Goal: Transaction & Acquisition: Obtain resource

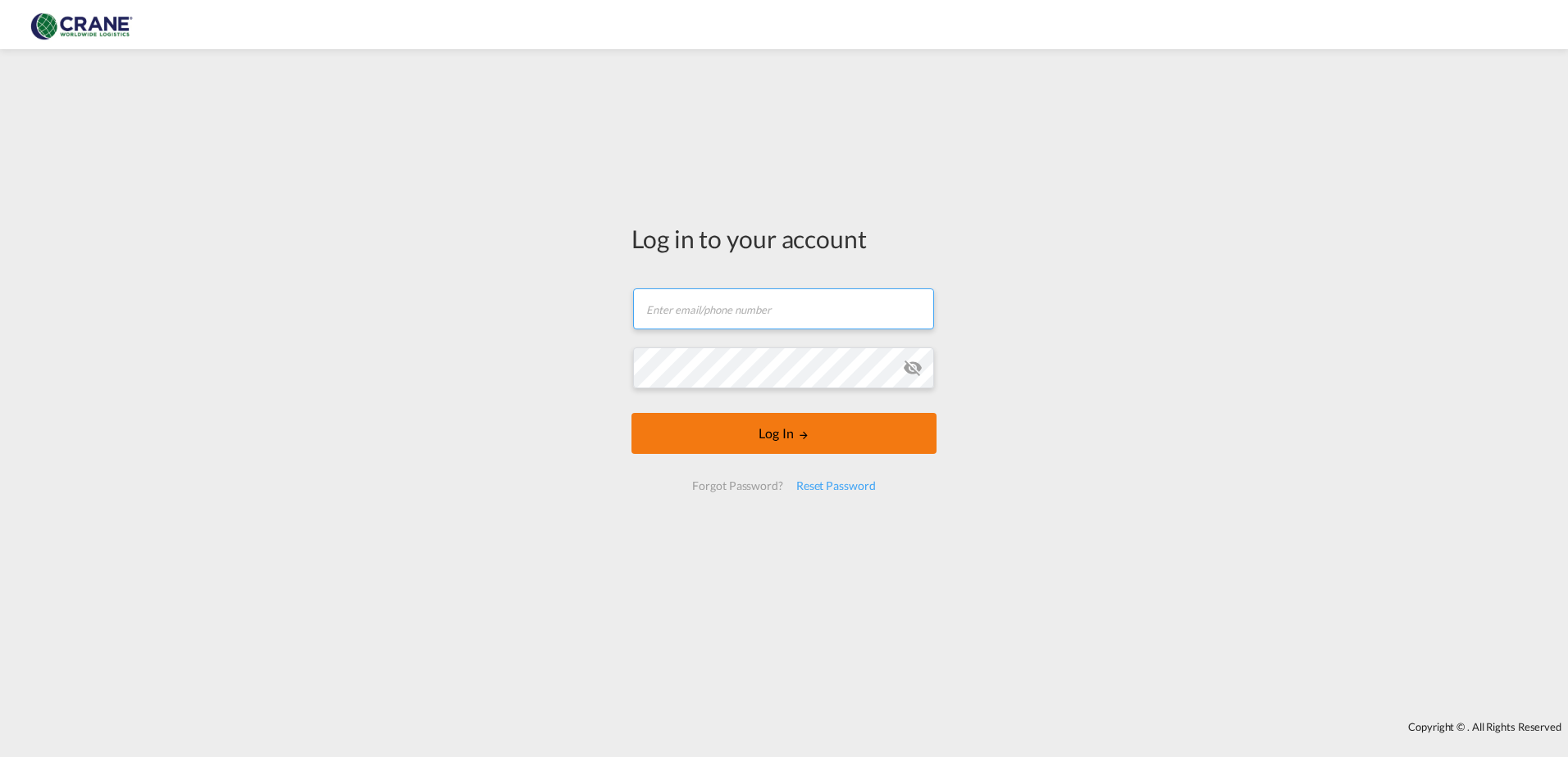
type input "[EMAIL_ADDRESS][PERSON_NAME][DOMAIN_NAME]"
click at [731, 443] on button "Log In" at bounding box center [784, 433] width 305 height 41
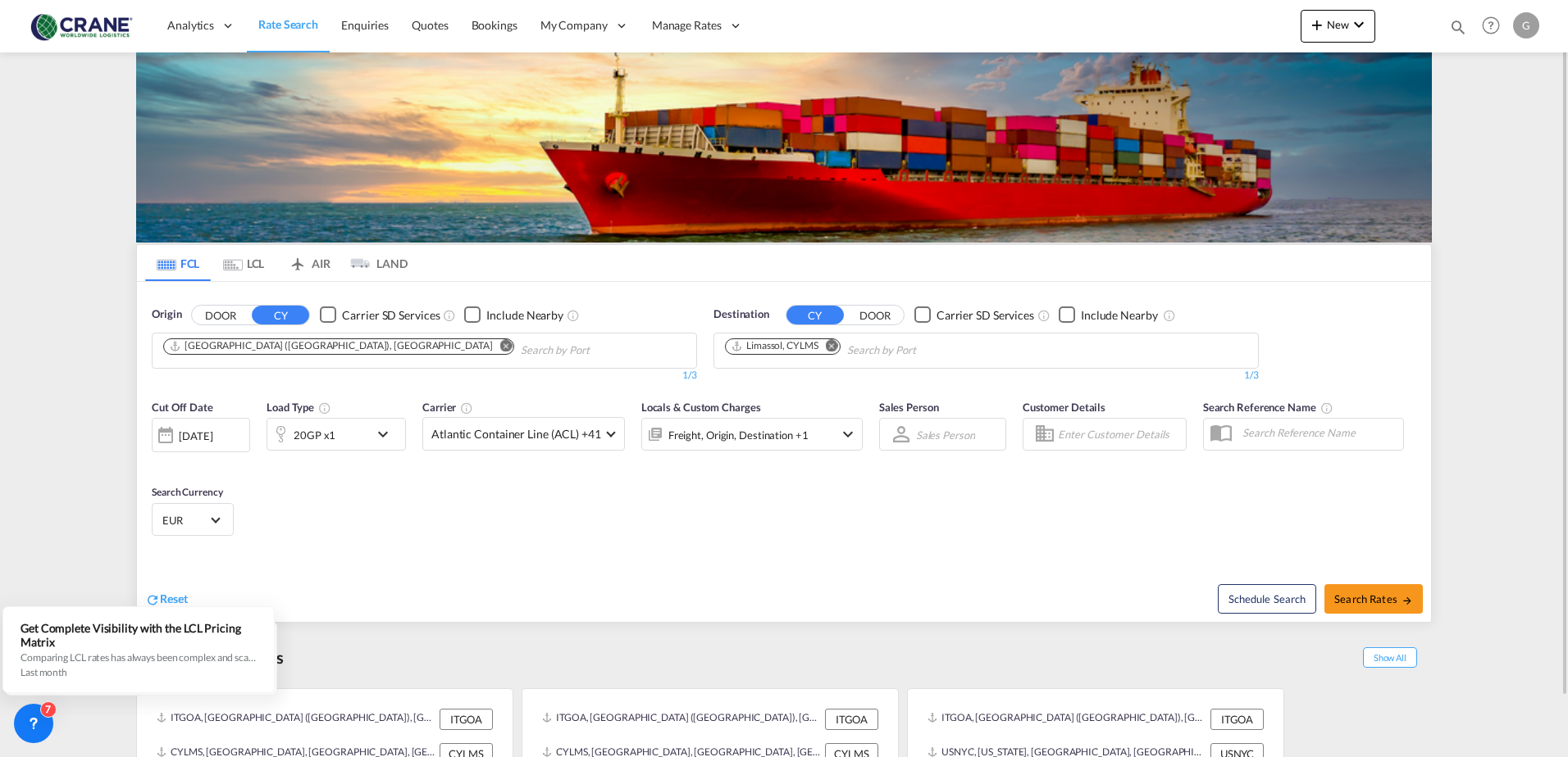
click at [832, 346] on md-icon "Remove" at bounding box center [832, 345] width 12 height 12
click at [832, 346] on input "Chips input." at bounding box center [803, 350] width 156 height 26
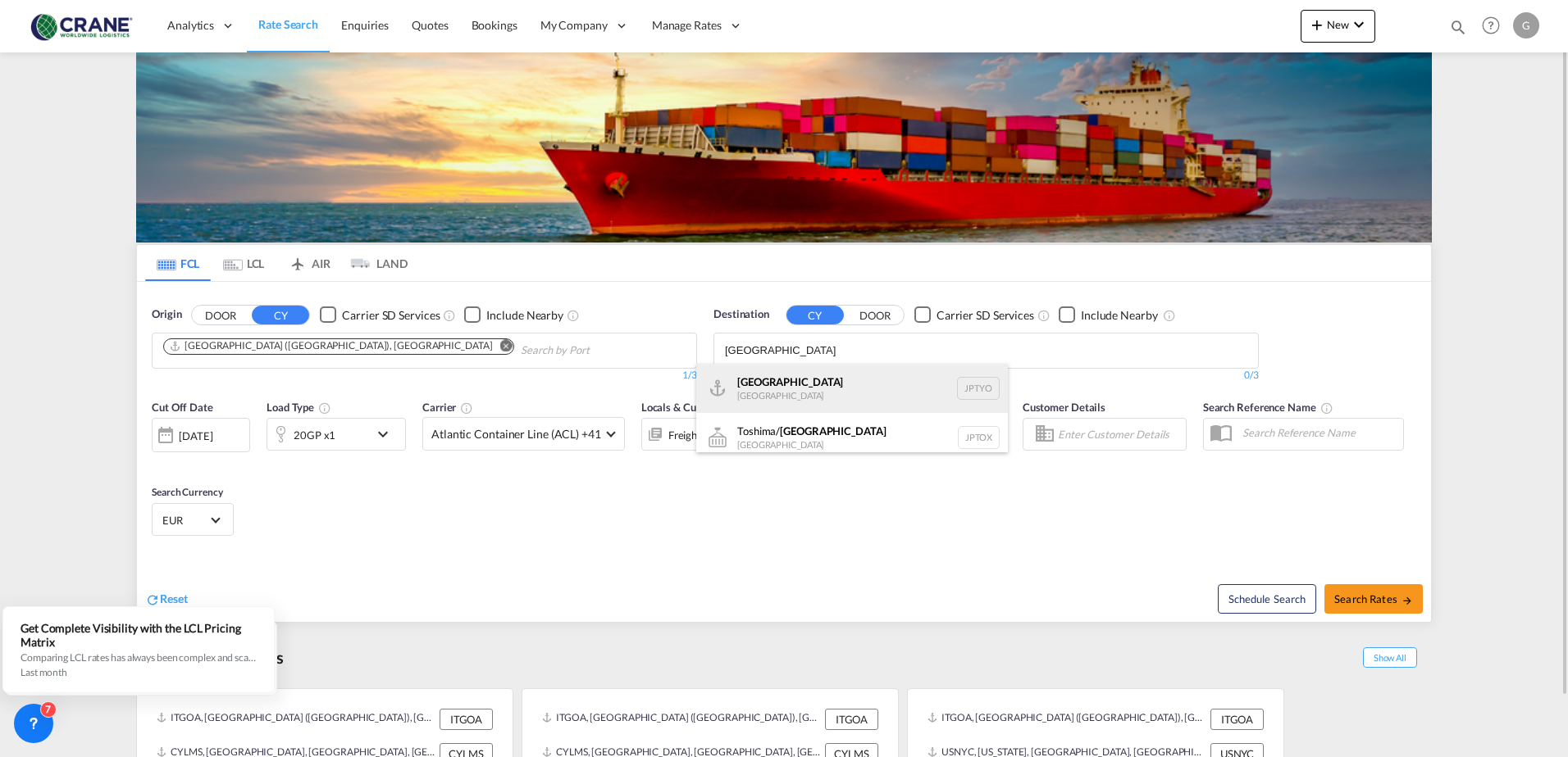
type input "[GEOGRAPHIC_DATA]"
click at [755, 382] on div "Tokyo [GEOGRAPHIC_DATA] JPTYO" at bounding box center [852, 389] width 312 height 50
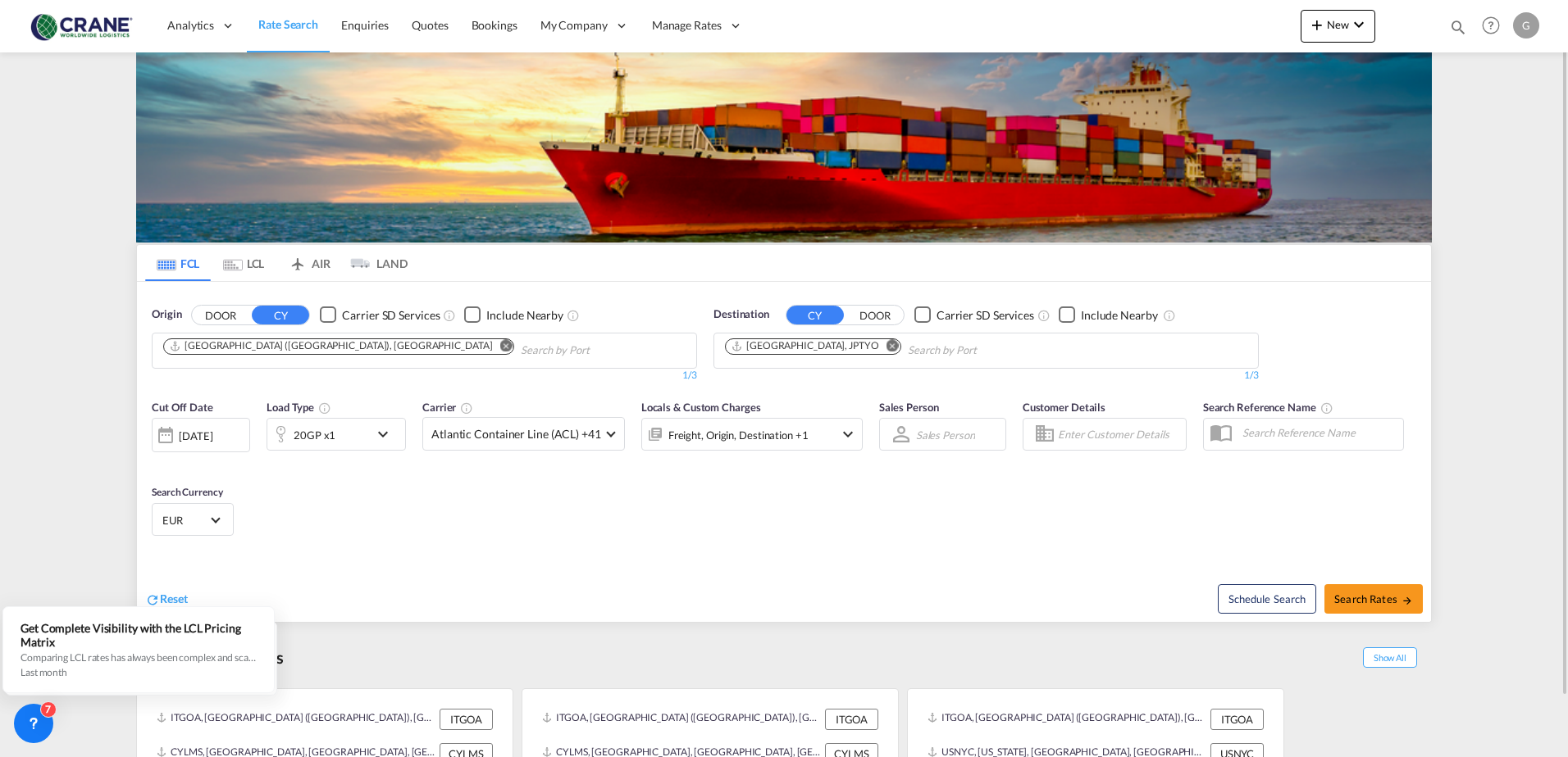
click at [372, 433] on div "20GP x1" at bounding box center [336, 434] width 139 height 32
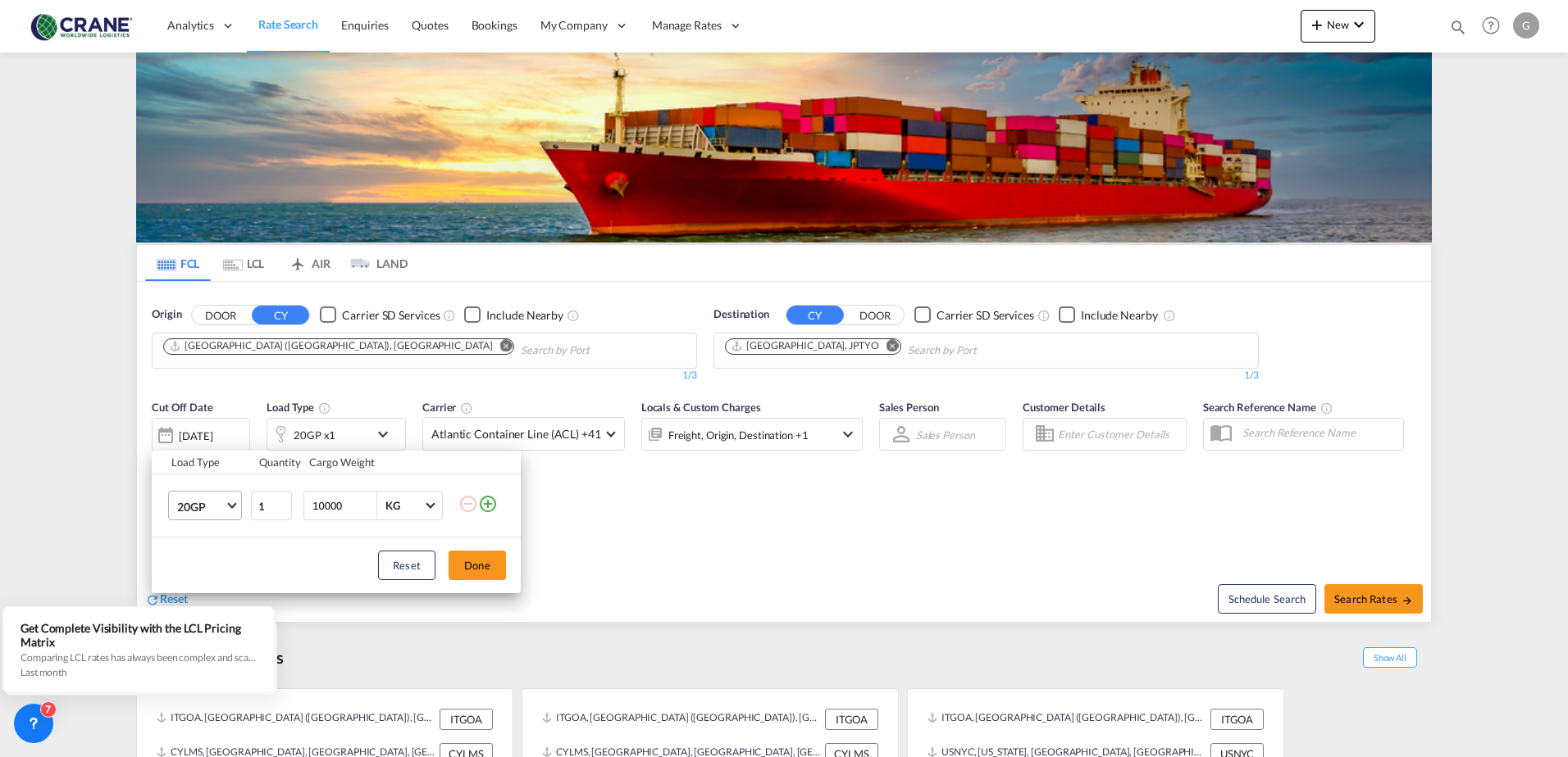
click at [221, 508] on span "20GP" at bounding box center [201, 507] width 48 height 16
click at [194, 584] on div "40HC" at bounding box center [192, 584] width 30 height 16
click at [322, 508] on input "10000" at bounding box center [344, 506] width 66 height 28
type input "15000"
click at [228, 427] on div "Load Type Quantity Cargo Weight 40HC 1 15000 KG KG Load type addition is restri…" at bounding box center [784, 378] width 1568 height 757
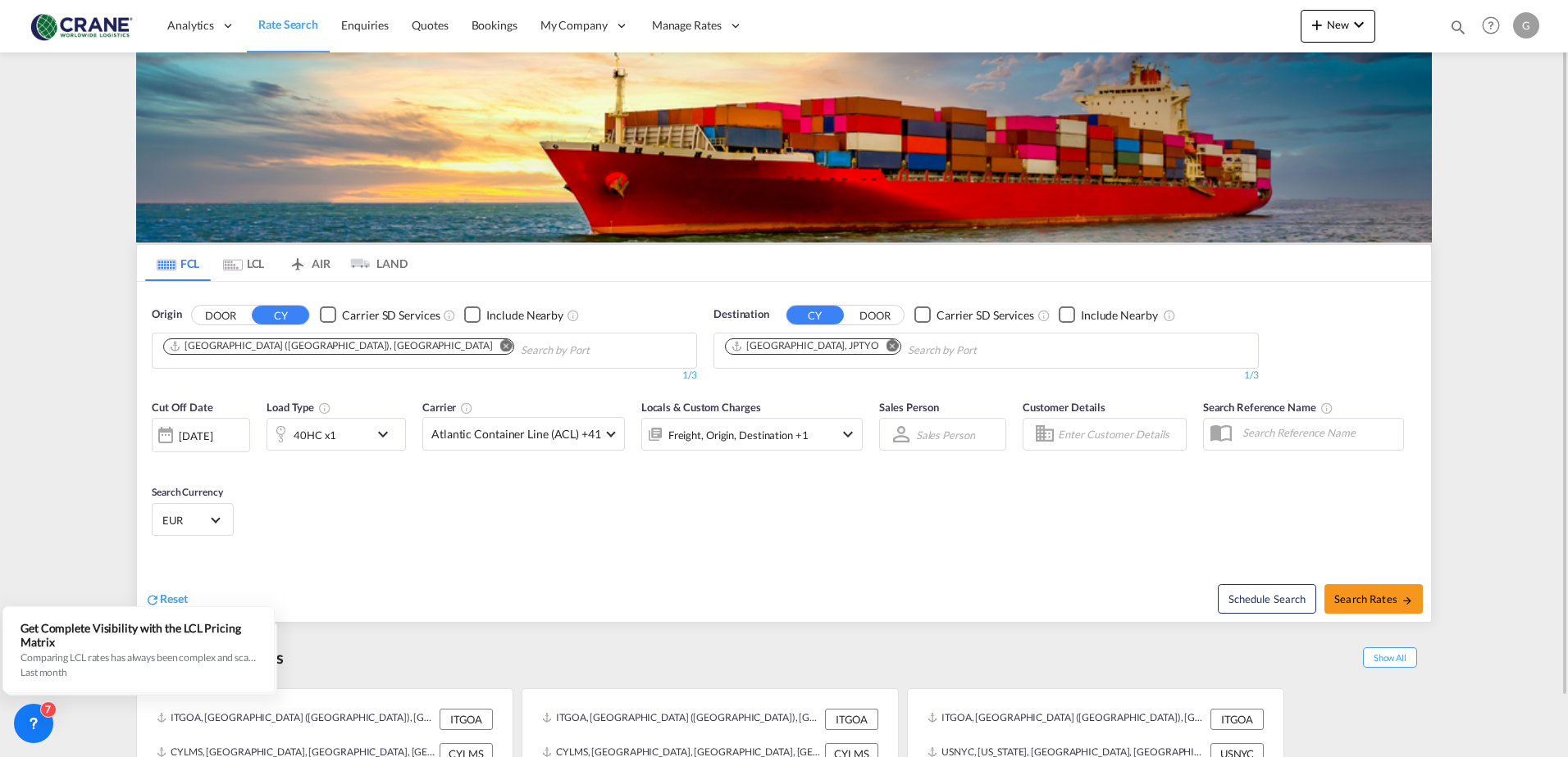
click at [212, 432] on div "[DATE]" at bounding box center [195, 436] width 33 height 15
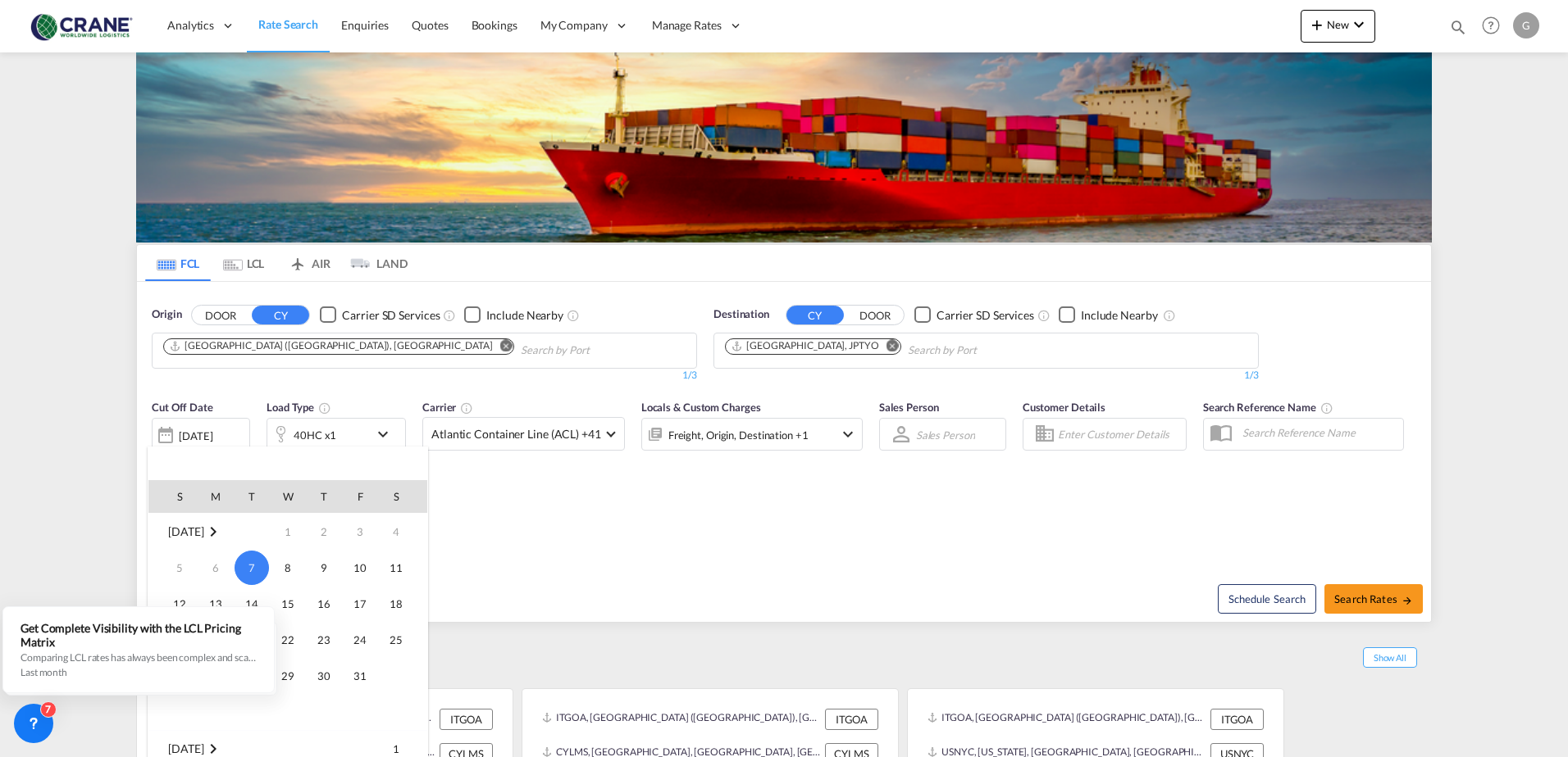
scroll to position [12, 0]
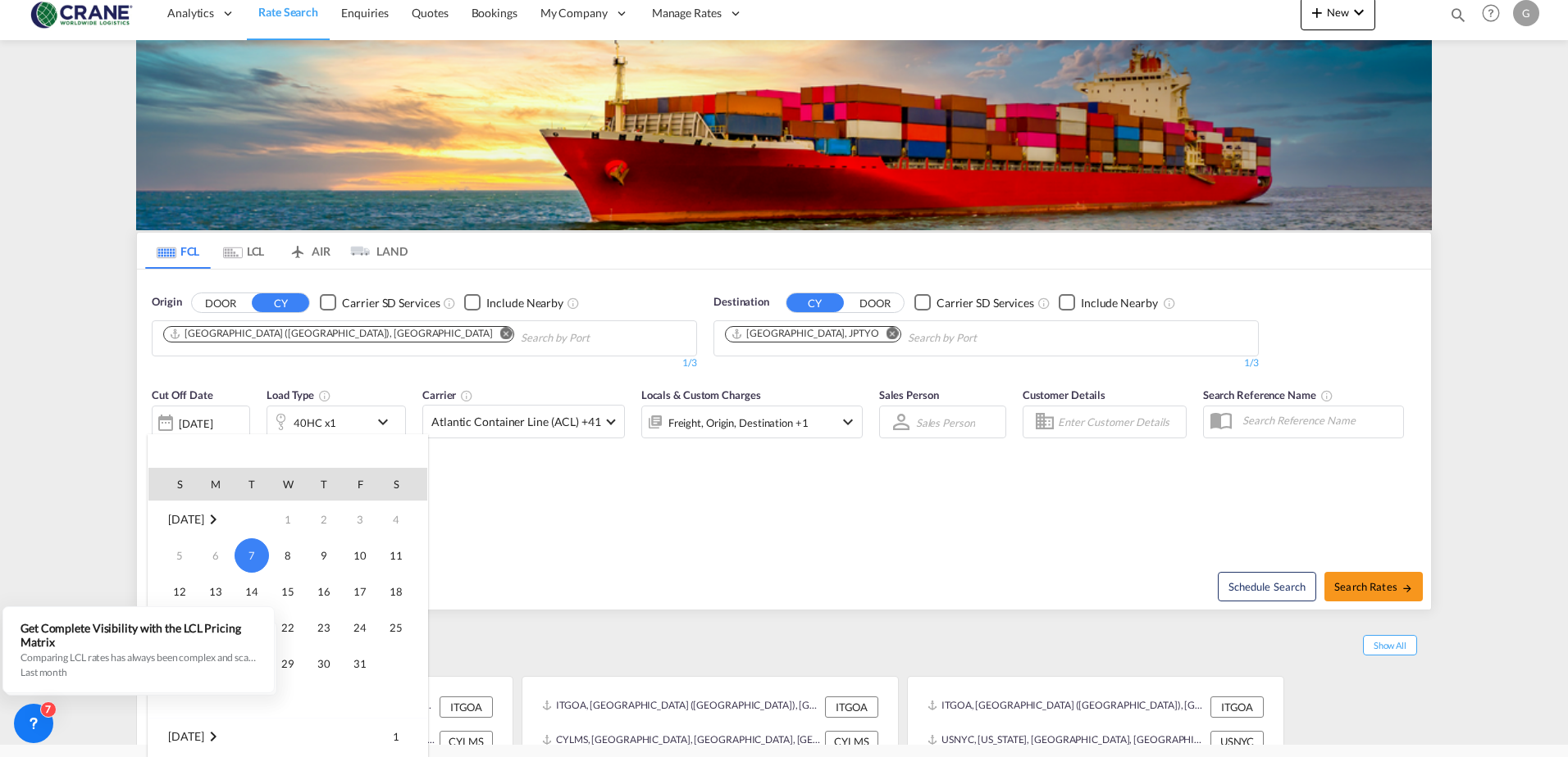
drag, startPoint x: 546, startPoint y: 432, endPoint x: 539, endPoint y: 482, distance: 50.5
drag, startPoint x: 539, startPoint y: 479, endPoint x: 417, endPoint y: 565, distance: 149.3
drag, startPoint x: 409, startPoint y: 566, endPoint x: 332, endPoint y: 666, distance: 126.2
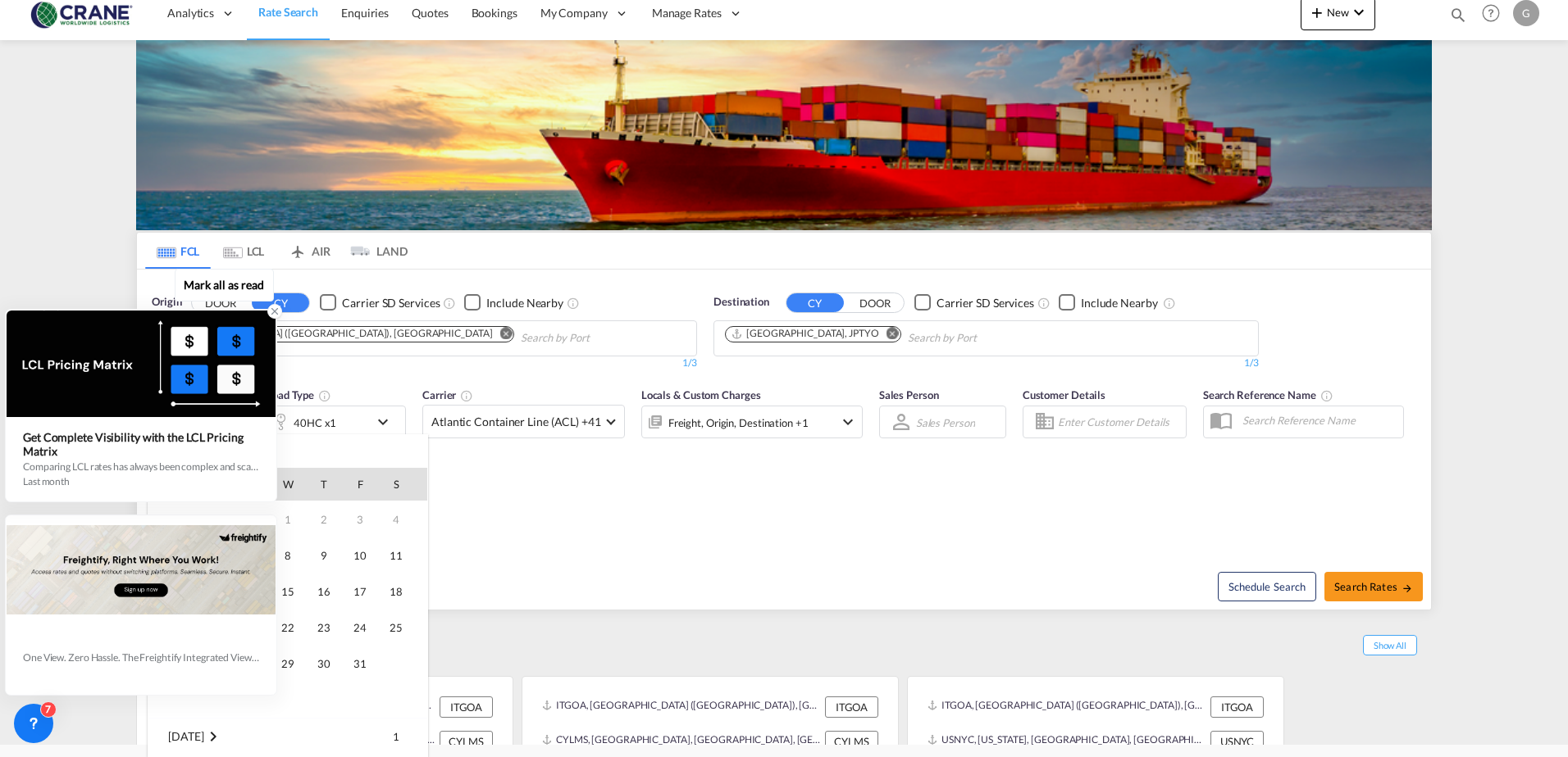
click at [273, 310] on icon at bounding box center [274, 312] width 6 height 6
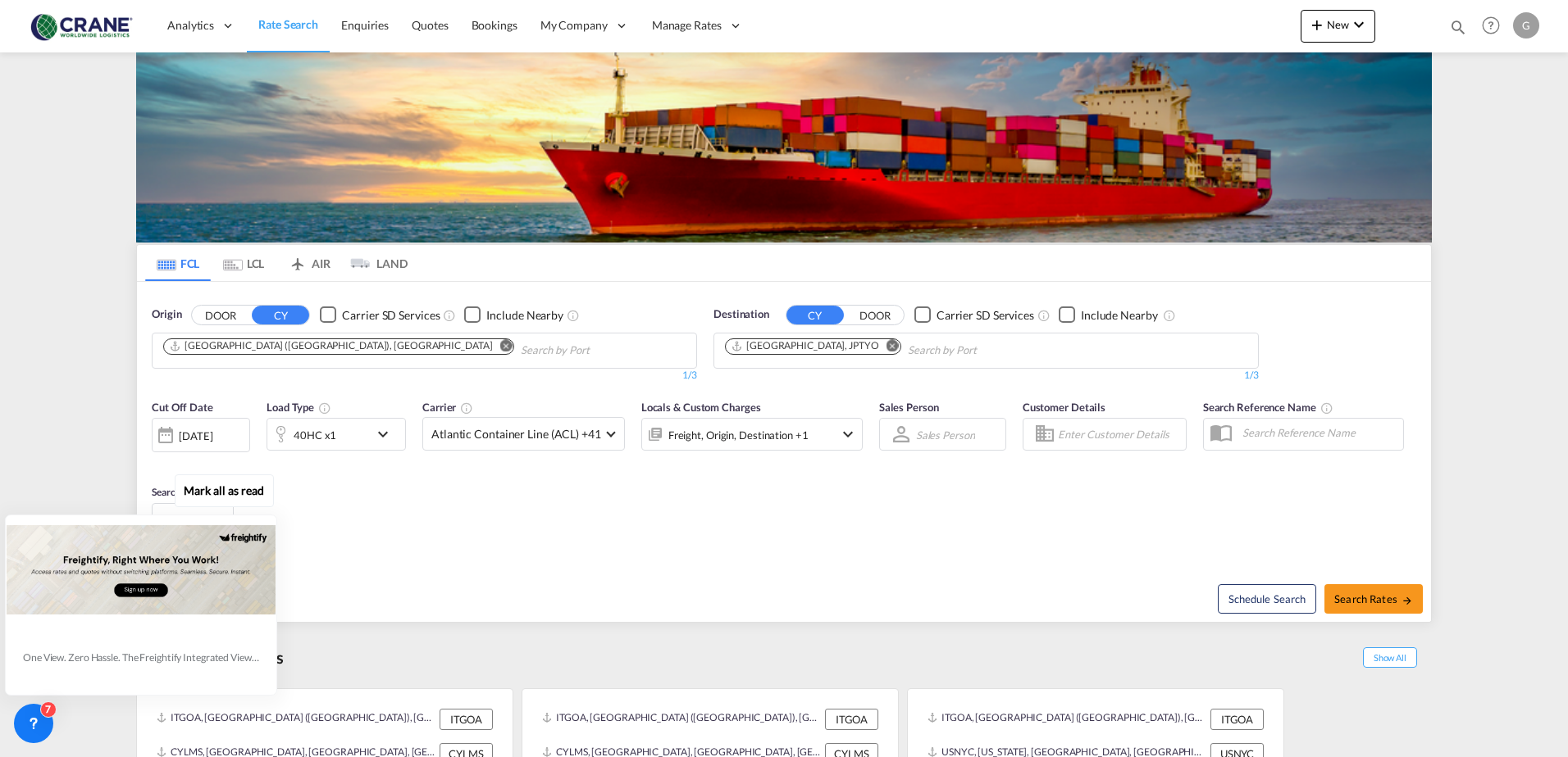
scroll to position [0, 0]
click at [273, 519] on icon at bounding box center [274, 517] width 11 height 11
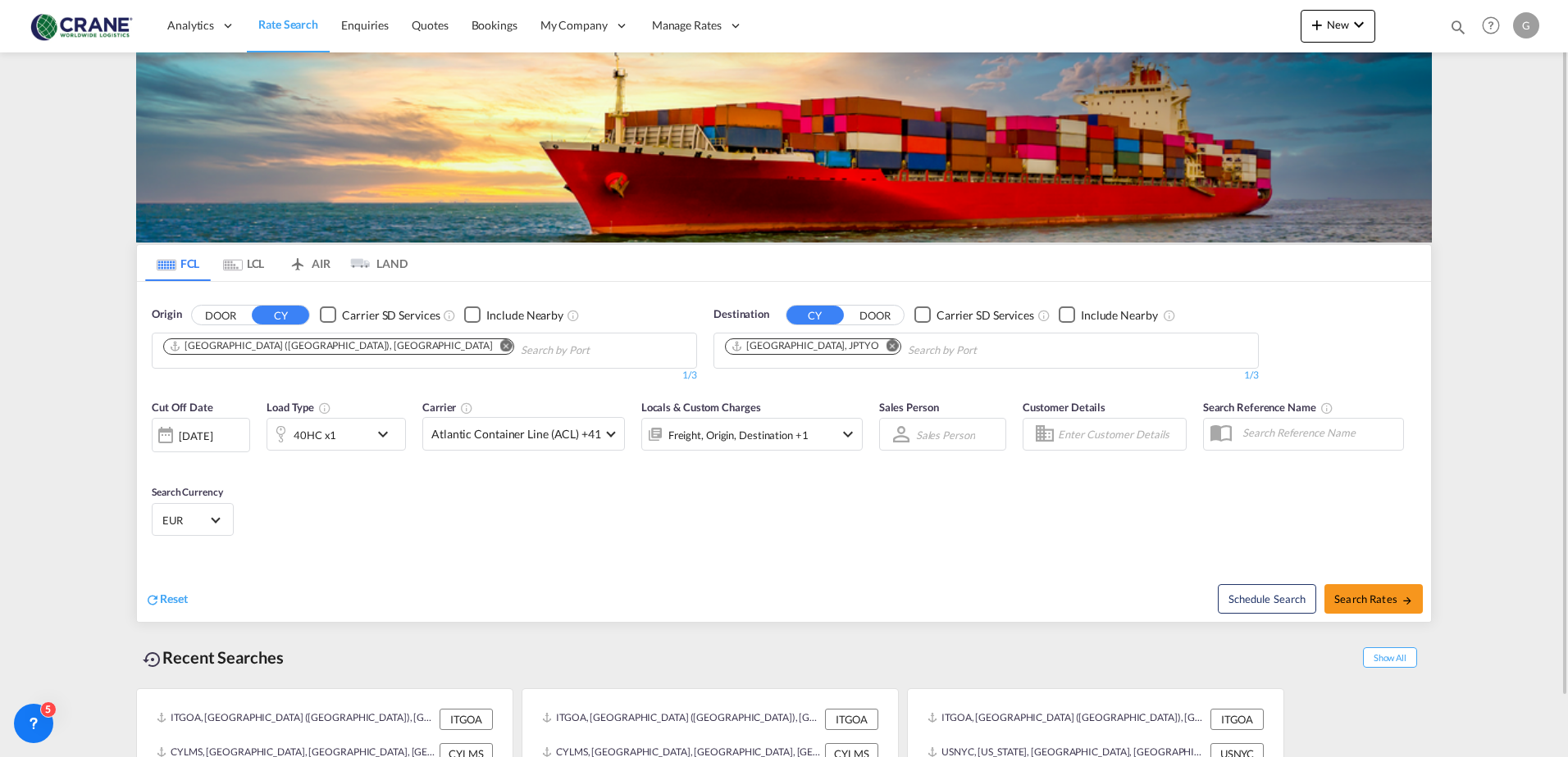
click at [212, 442] on div "[DATE]" at bounding box center [195, 436] width 33 height 15
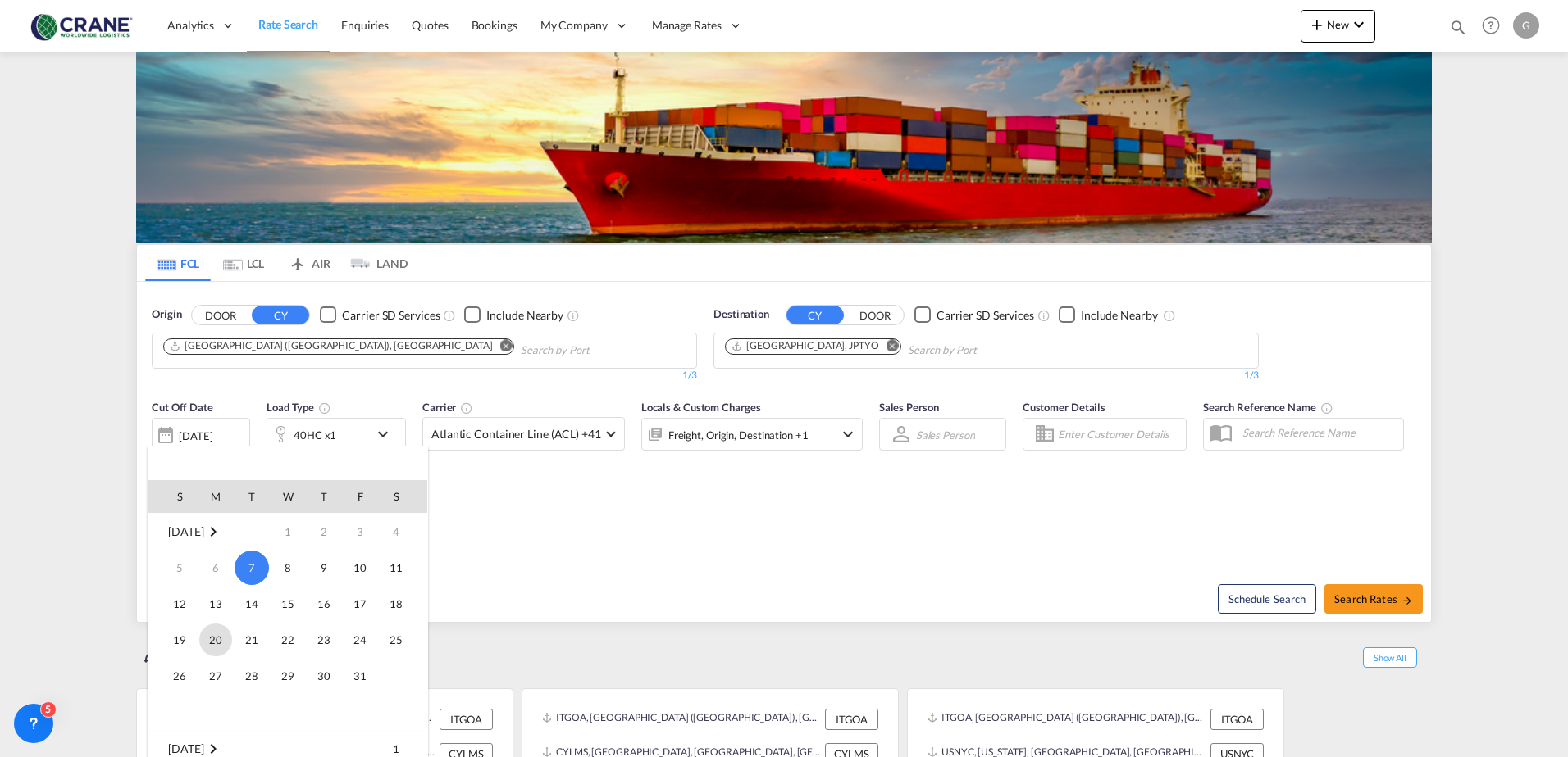
click at [219, 643] on span "20" at bounding box center [215, 640] width 32 height 32
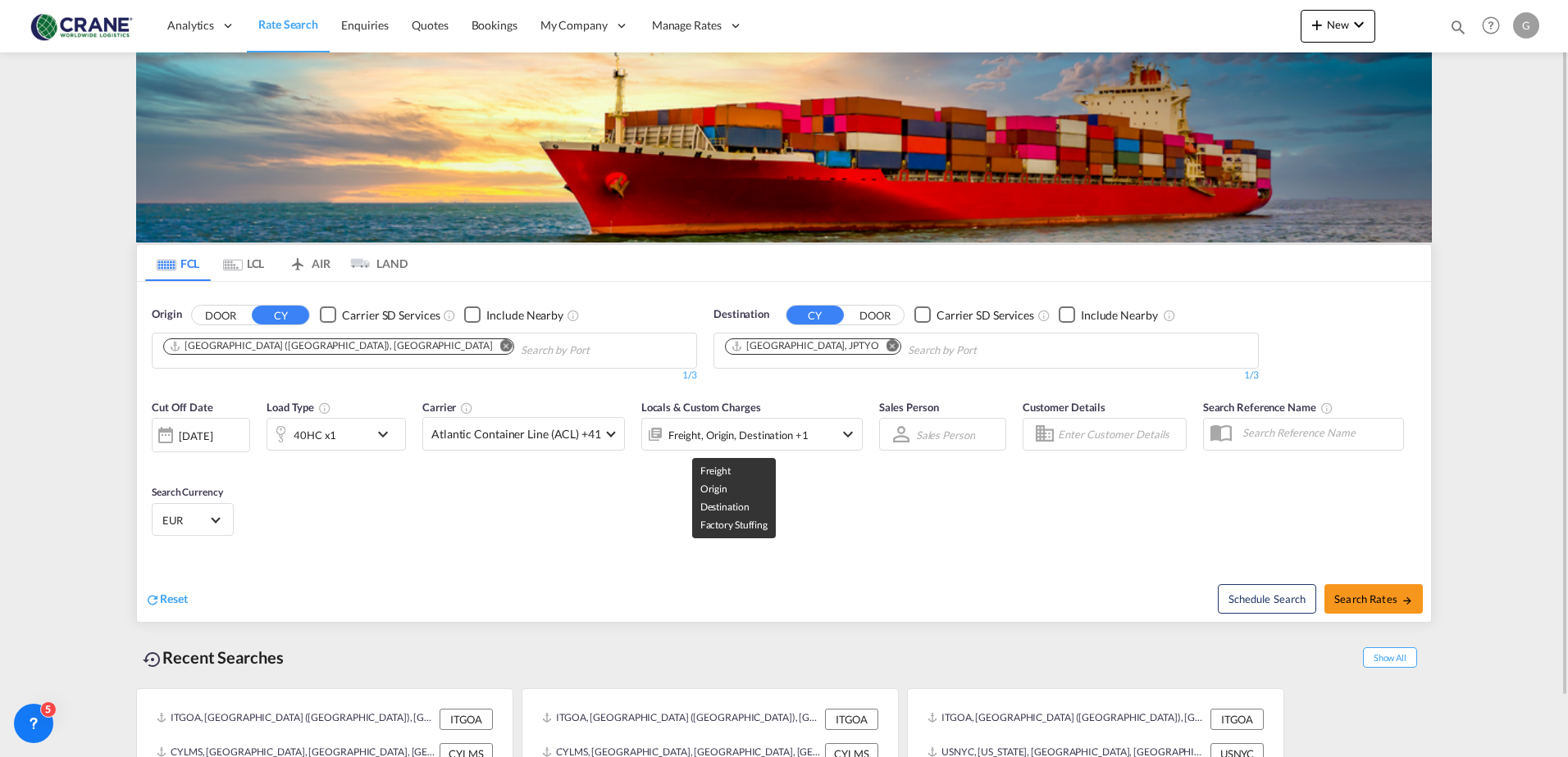
click at [726, 437] on div "Freight, Origin, Destination +1" at bounding box center [739, 435] width 140 height 23
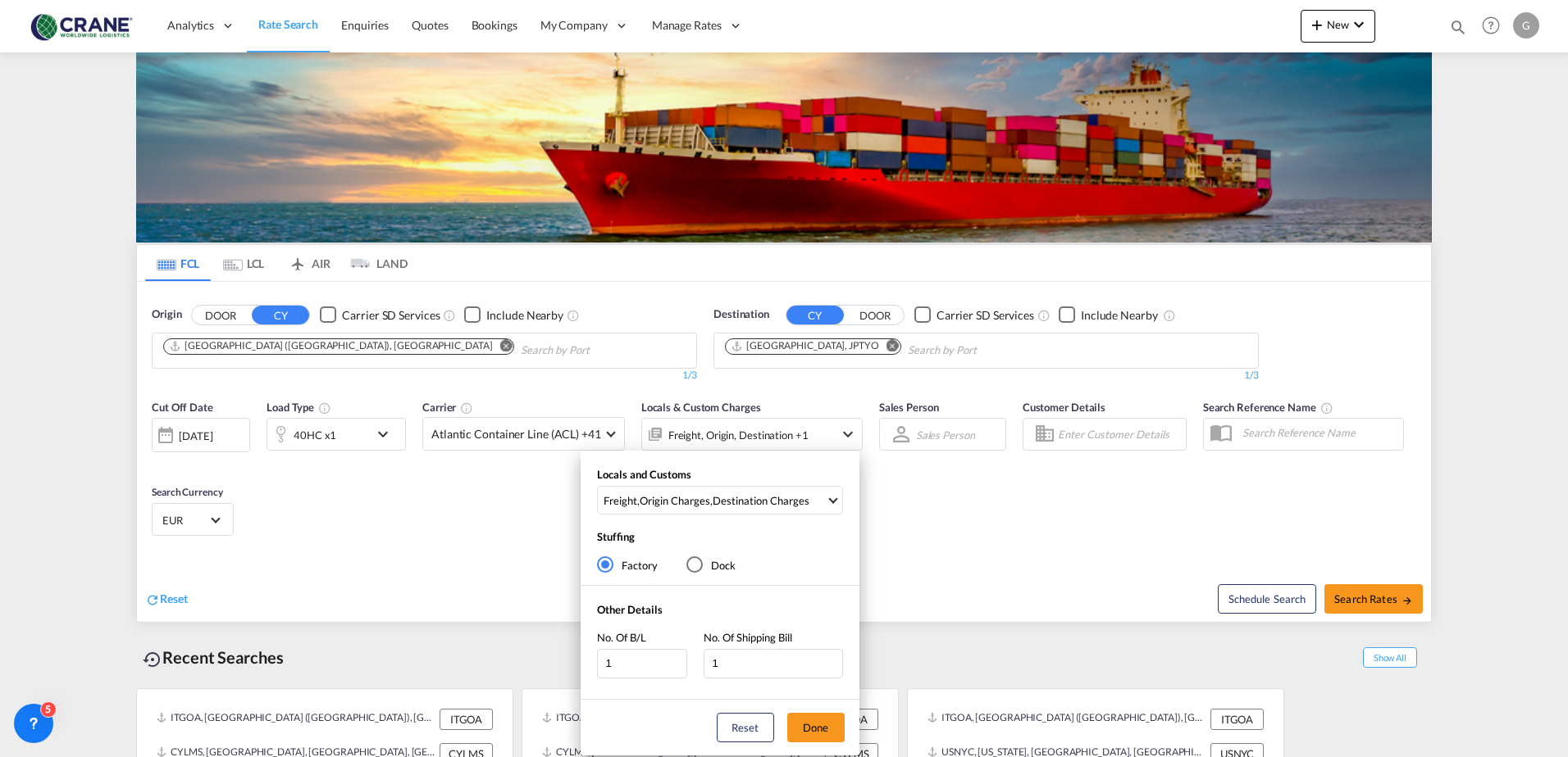
click at [604, 562] on div "Factory" at bounding box center [605, 565] width 9 height 9
click at [827, 725] on button "Done" at bounding box center [816, 728] width 57 height 30
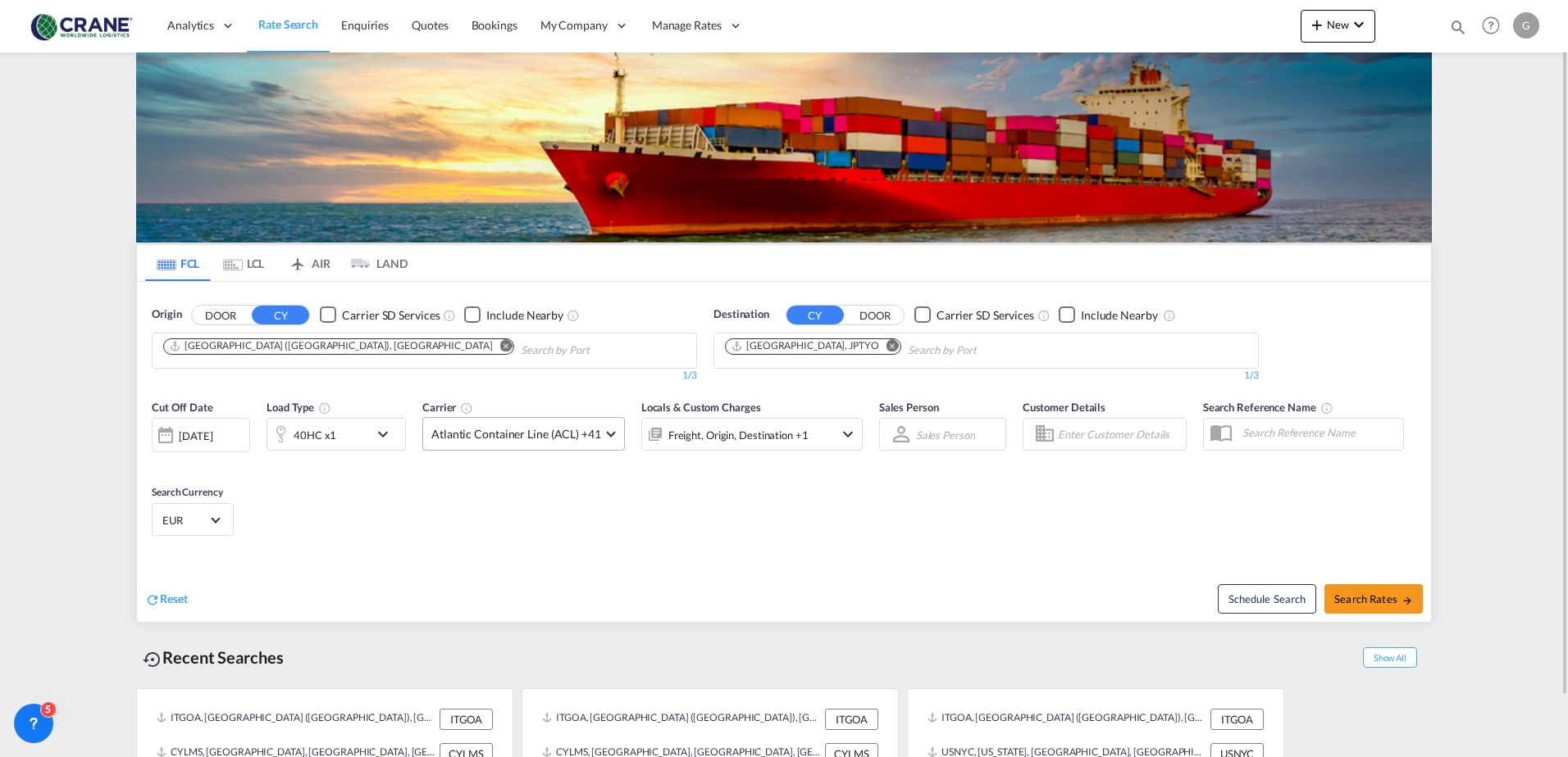
click at [478, 442] on span "Atlantic Container Line (ACL) +41" at bounding box center [516, 434] width 170 height 16
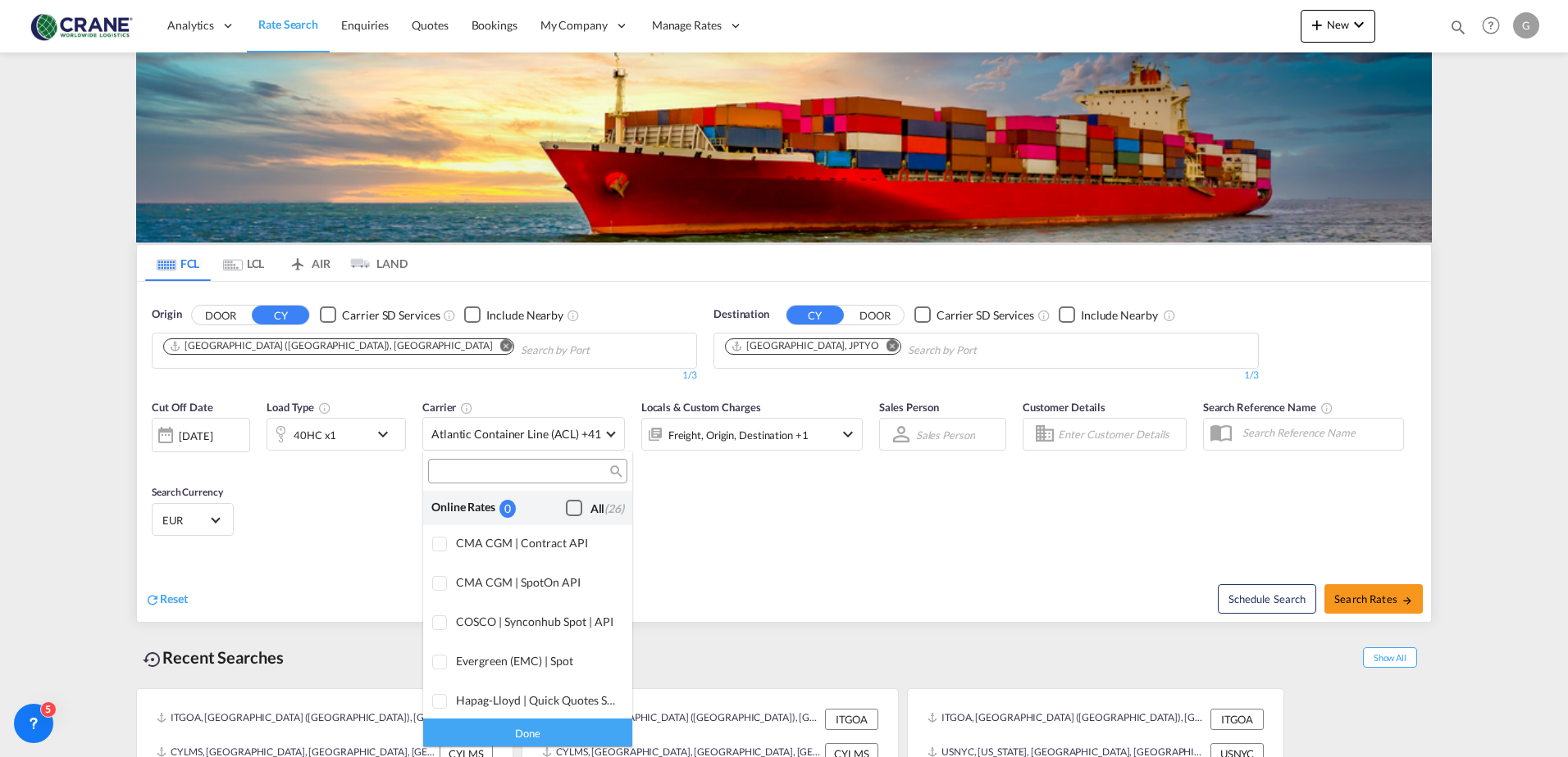
click at [566, 511] on div "Checkbox No Ink" at bounding box center [574, 508] width 16 height 16
click at [1371, 600] on md-backdrop at bounding box center [784, 378] width 1568 height 757
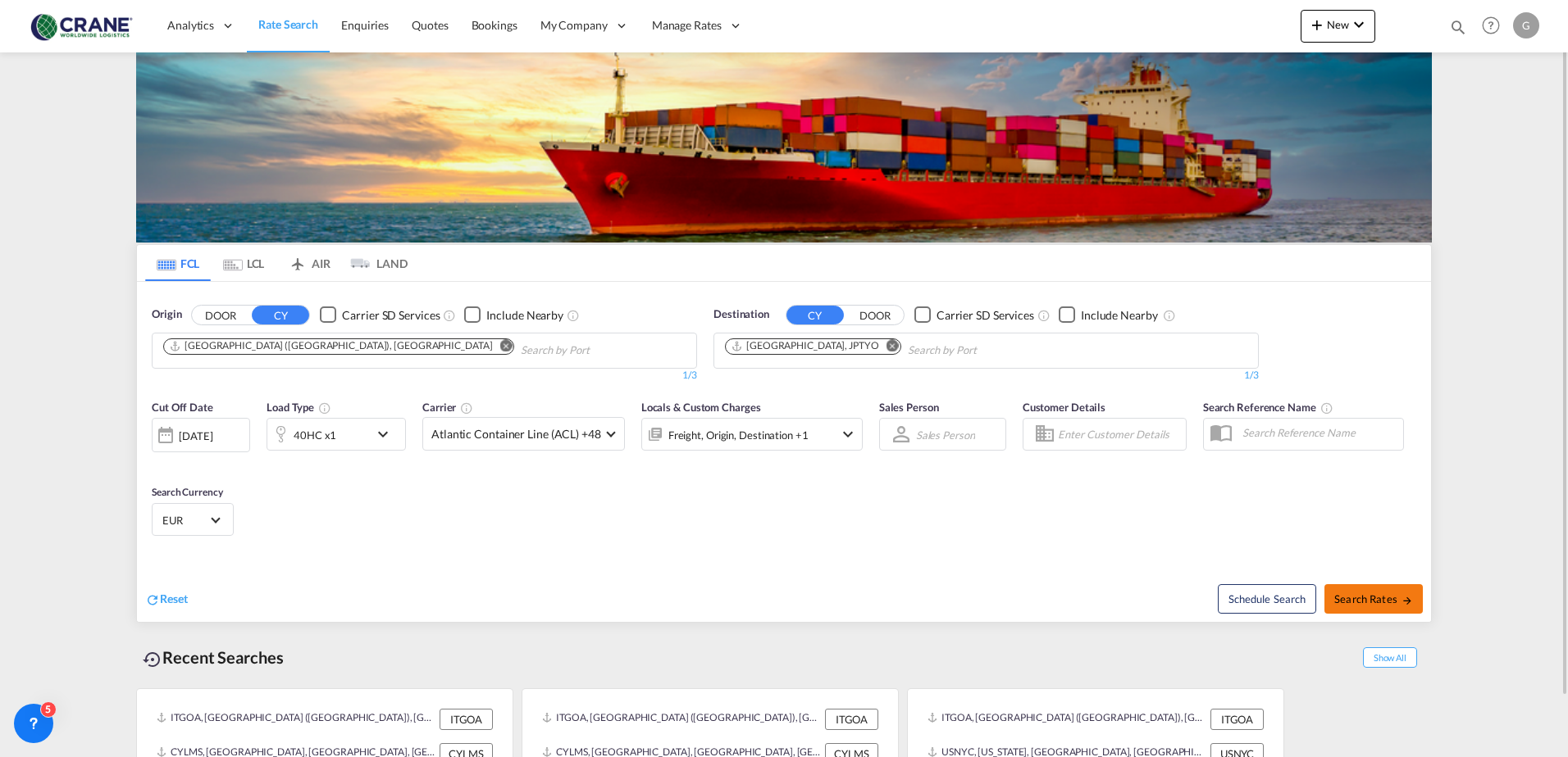
click at [1370, 599] on span "Search Rates" at bounding box center [1374, 599] width 79 height 13
type input "ITGOA to JPTYO / [DATE]"
